Goal: Check status: Check status

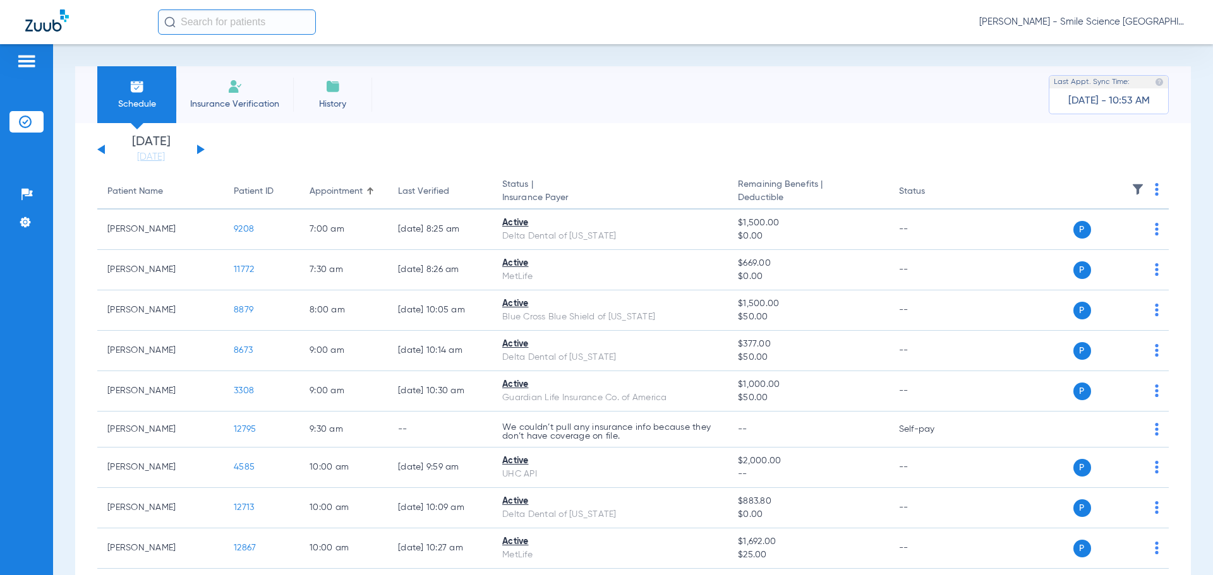
click at [199, 148] on button at bounding box center [201, 149] width 8 height 9
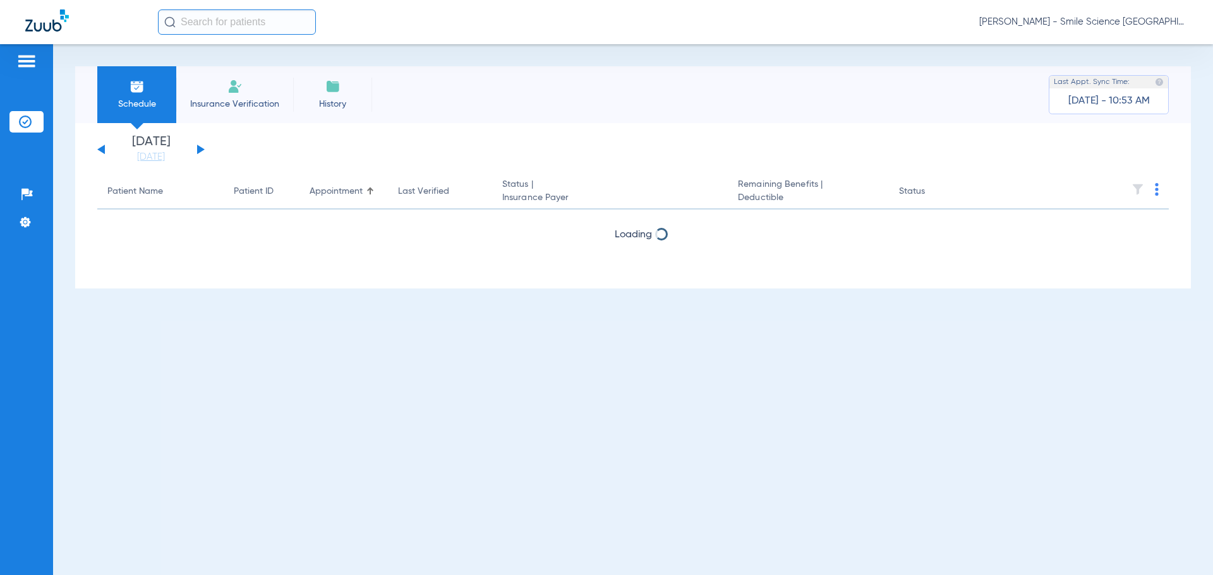
click at [199, 148] on button at bounding box center [201, 149] width 8 height 9
click at [105, 148] on div "[DATE] [DATE] [DATE] [DATE] [DATE] [DATE] [DATE] [DATE] [DATE] [DATE] [DATE] [D…" at bounding box center [150, 150] width 107 height 28
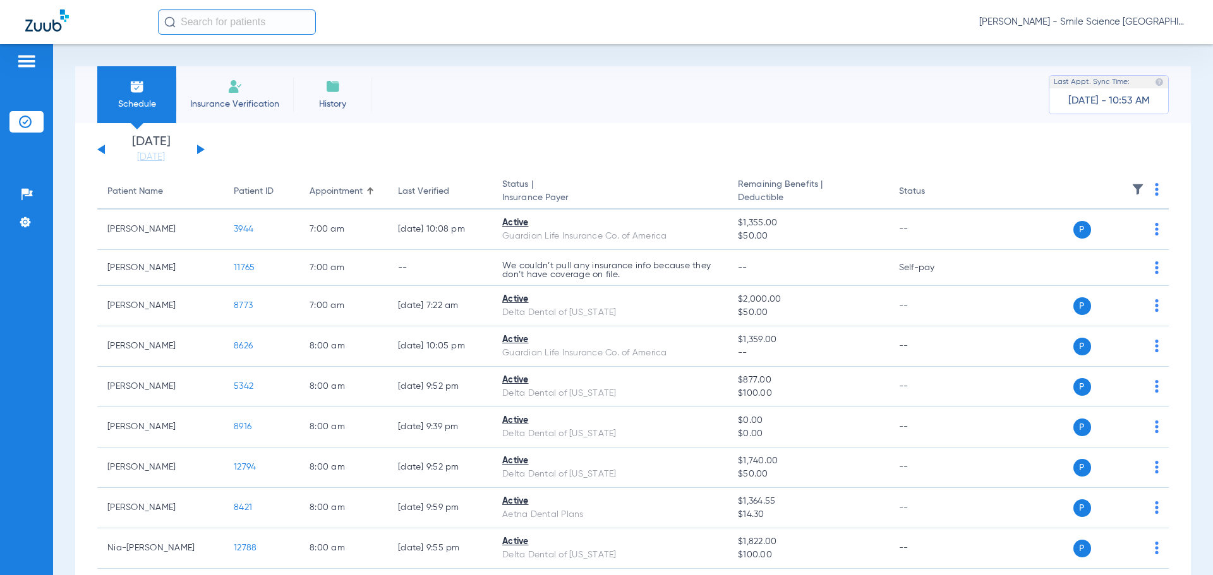
click at [105, 148] on div "[DATE] [DATE] [DATE] [DATE] [DATE] [DATE] [DATE] [DATE] [DATE] [DATE] [DATE] [D…" at bounding box center [150, 150] width 107 height 28
click at [104, 148] on button at bounding box center [101, 149] width 8 height 9
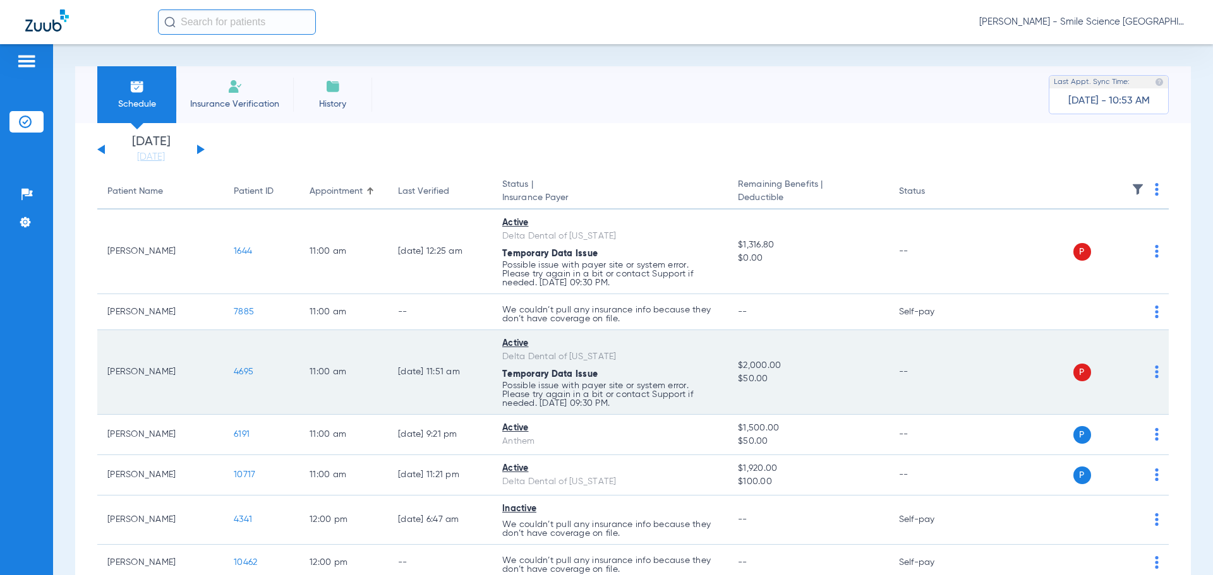
click at [246, 373] on span "4695" at bounding box center [244, 372] width 20 height 9
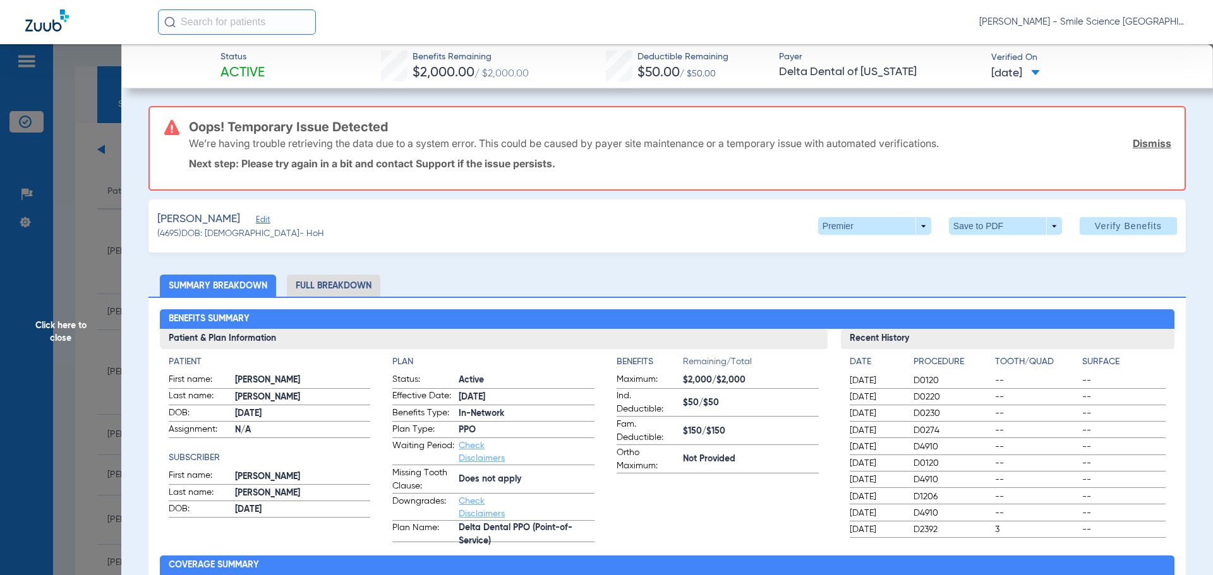
click at [48, 330] on span "Click here to close" at bounding box center [60, 331] width 121 height 575
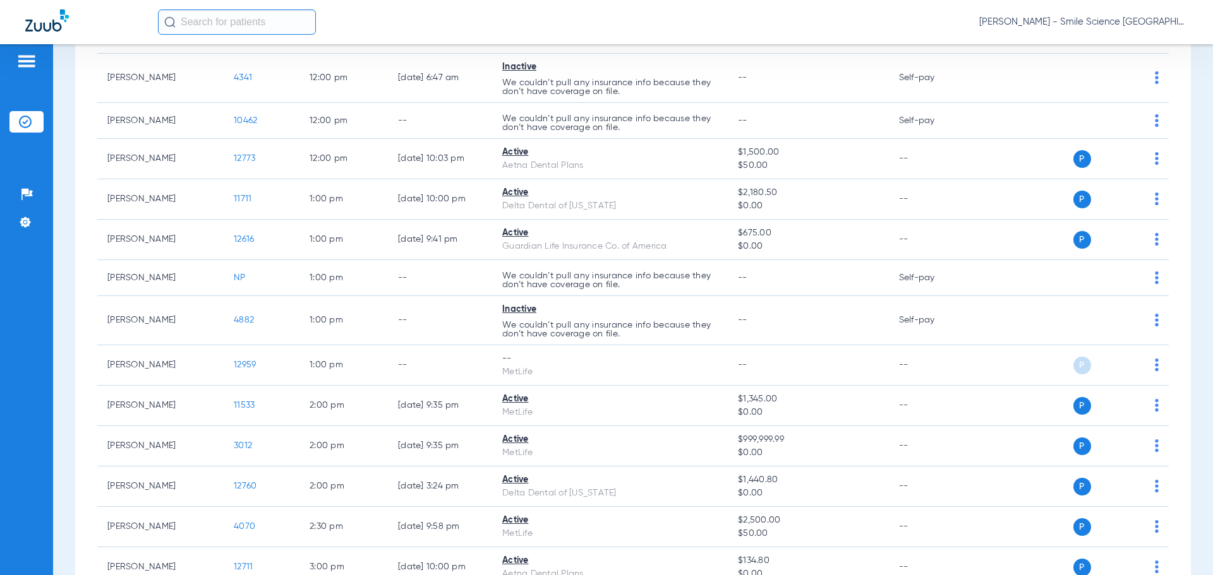
scroll to position [253, 0]
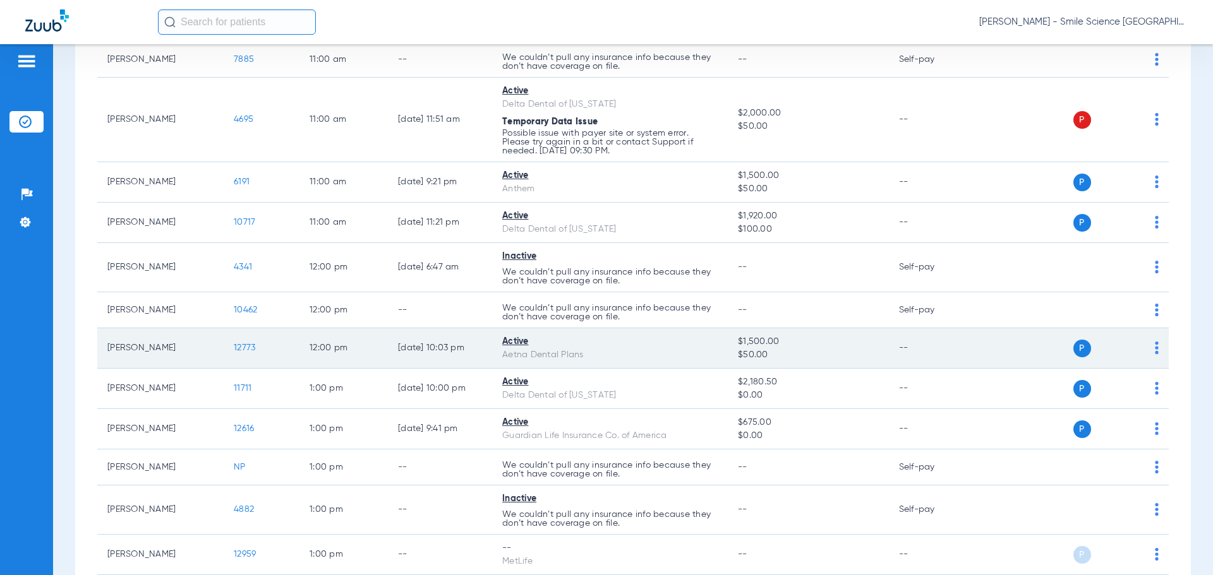
click at [249, 348] on span "12773" at bounding box center [244, 348] width 21 height 9
